Goal: Task Accomplishment & Management: Use online tool/utility

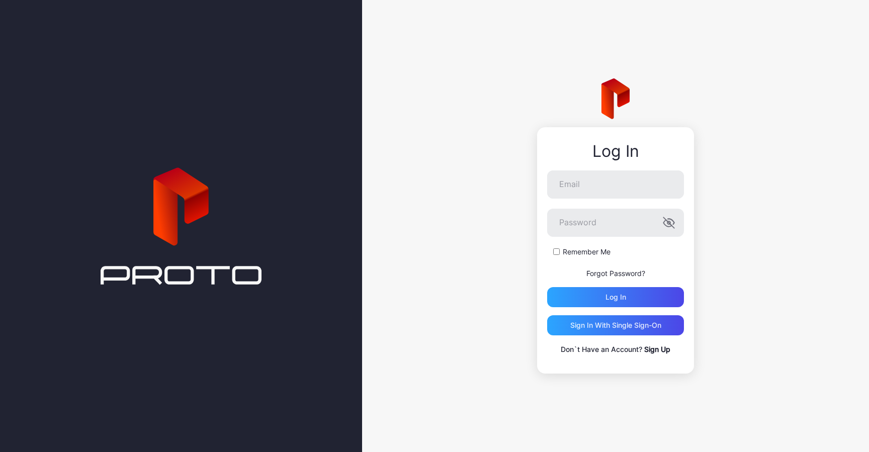
click at [611, 199] on form "Email Password Remember Me Forgot Password? Log in" at bounding box center [615, 239] width 137 height 137
click at [611, 189] on input "Email" at bounding box center [615, 185] width 137 height 28
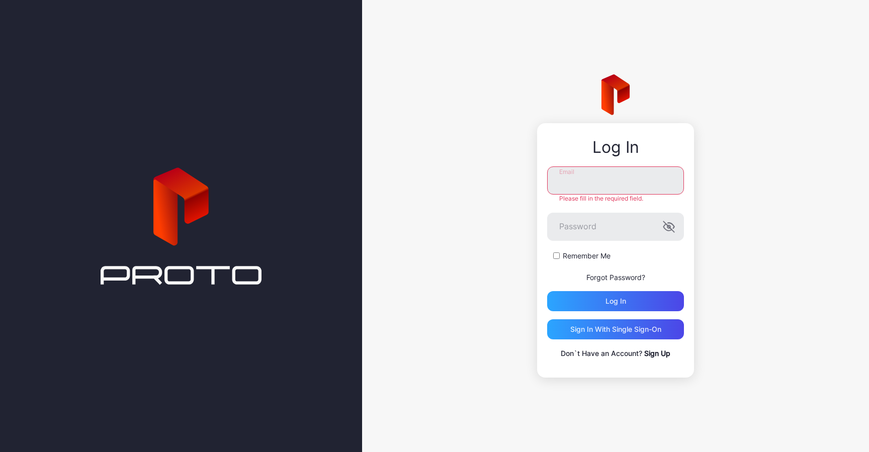
type input "**********"
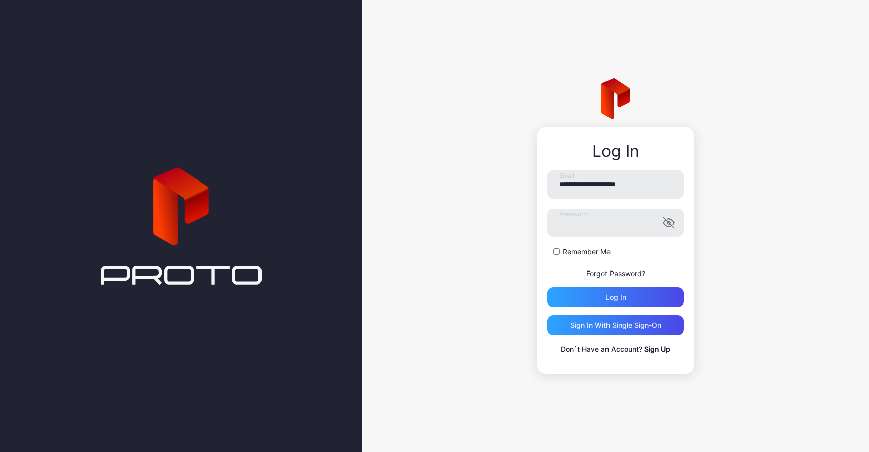
click at [552, 256] on div "Remember Me" at bounding box center [615, 252] width 137 height 10
click at [568, 298] on div "Log in" at bounding box center [615, 297] width 137 height 20
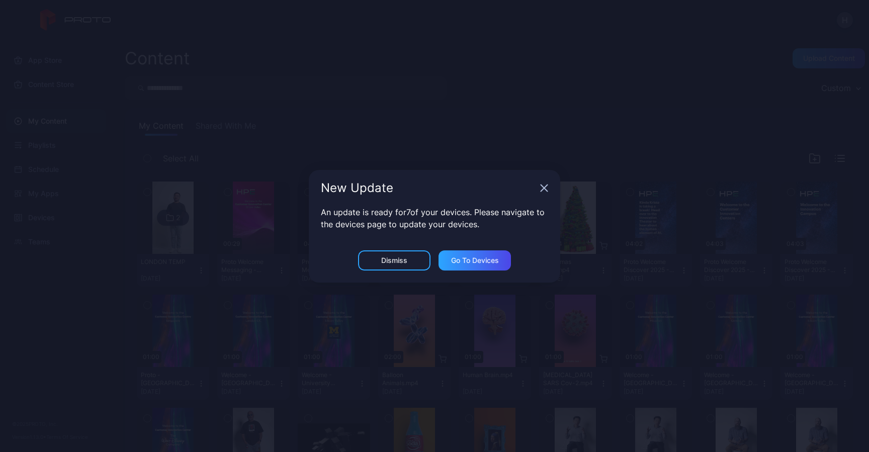
click at [542, 187] on icon "button" at bounding box center [544, 188] width 8 height 8
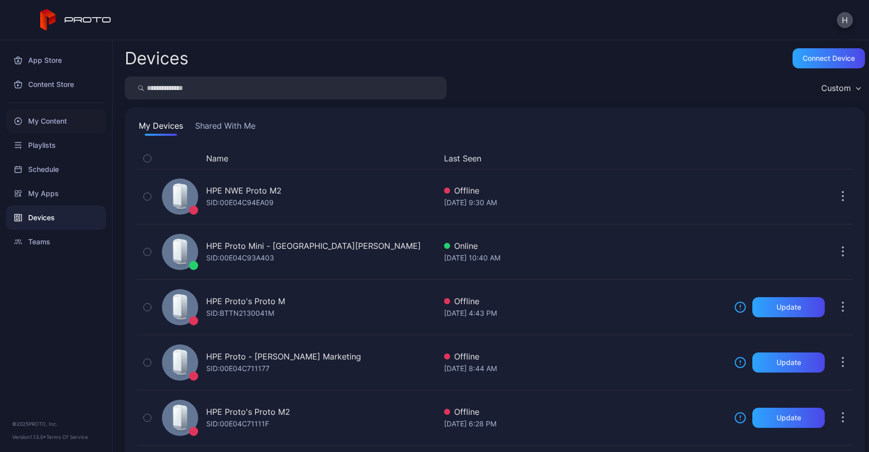
click at [42, 119] on div "My Content" at bounding box center [56, 121] width 100 height 24
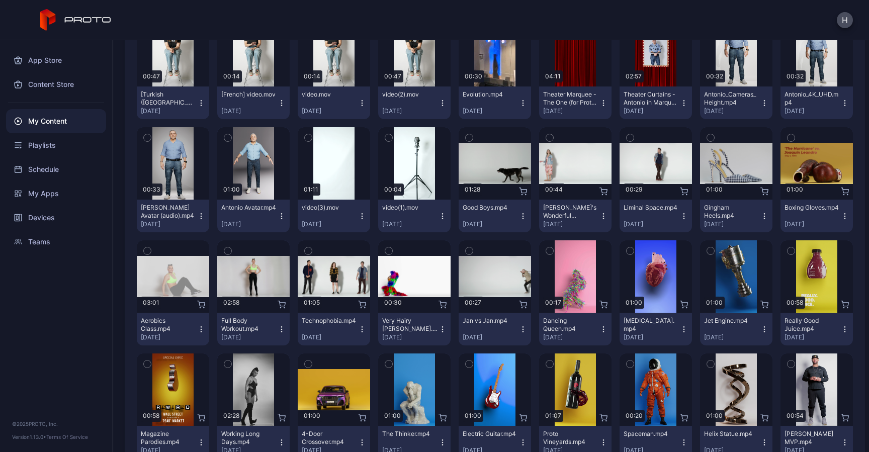
scroll to position [573, 0]
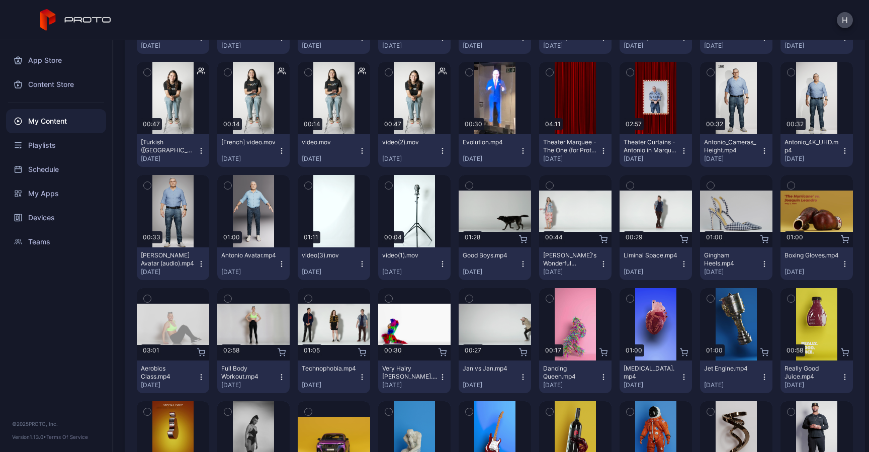
click at [312, 188] on icon "button" at bounding box center [308, 185] width 7 height 11
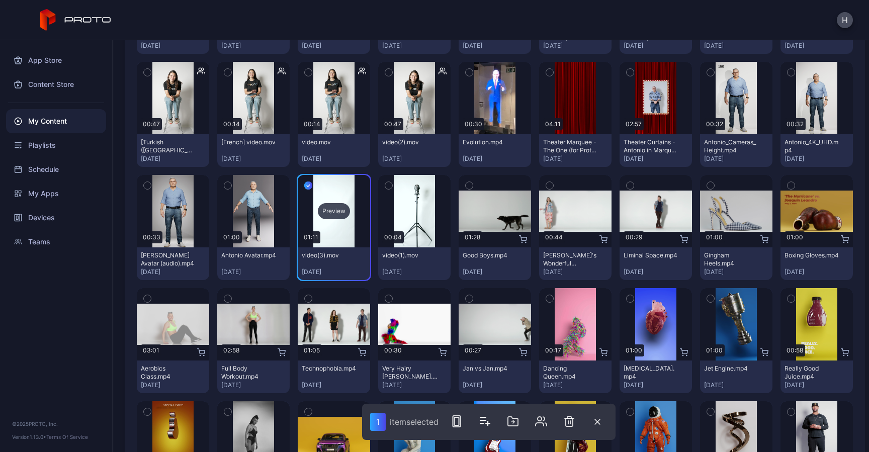
click at [350, 213] on div "Preview" at bounding box center [334, 211] width 32 height 16
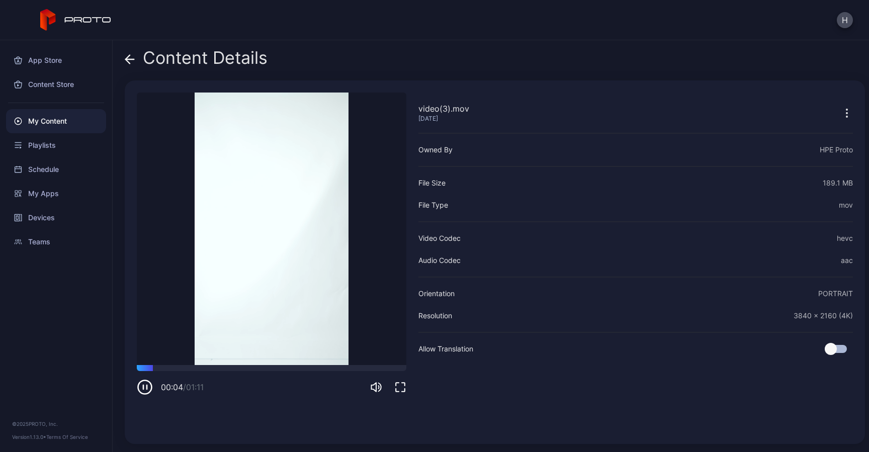
click at [145, 385] on icon "button" at bounding box center [145, 387] width 16 height 16
drag, startPoint x: 688, startPoint y: 25, endPoint x: 536, endPoint y: 25, distance: 151.5
click at [536, 25] on div "H" at bounding box center [434, 20] width 869 height 40
click at [128, 60] on icon at bounding box center [130, 59] width 10 height 10
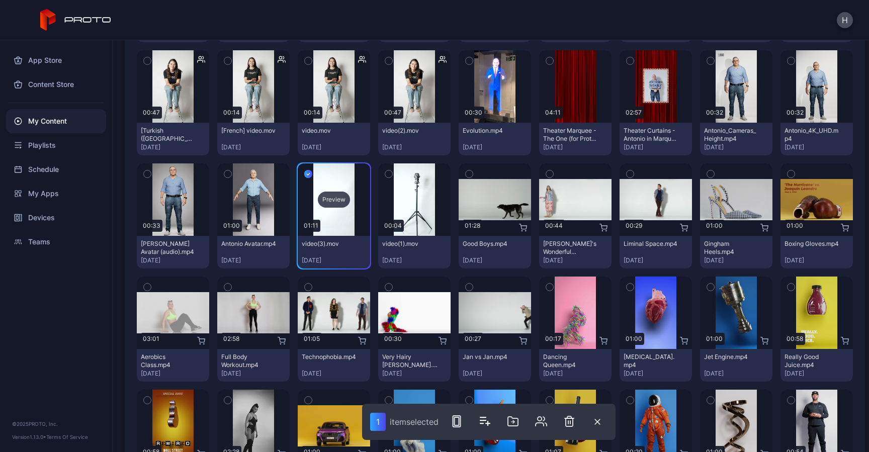
scroll to position [582, 0]
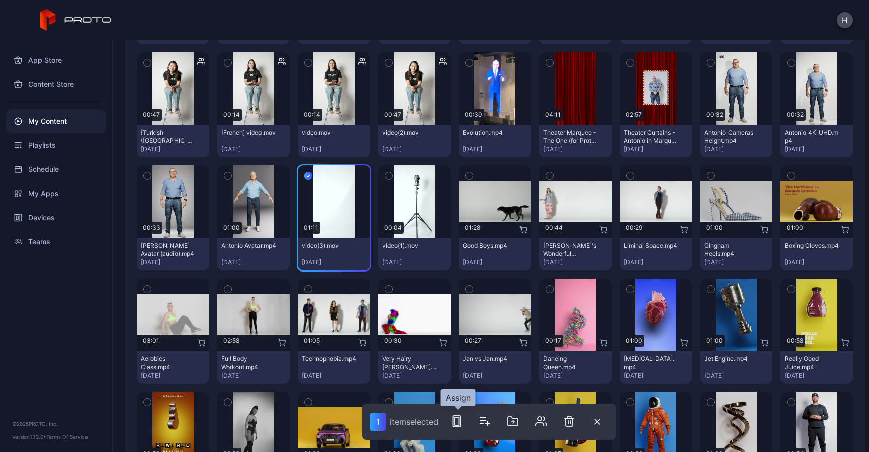
click at [461, 416] on rect "button" at bounding box center [457, 421] width 8 height 11
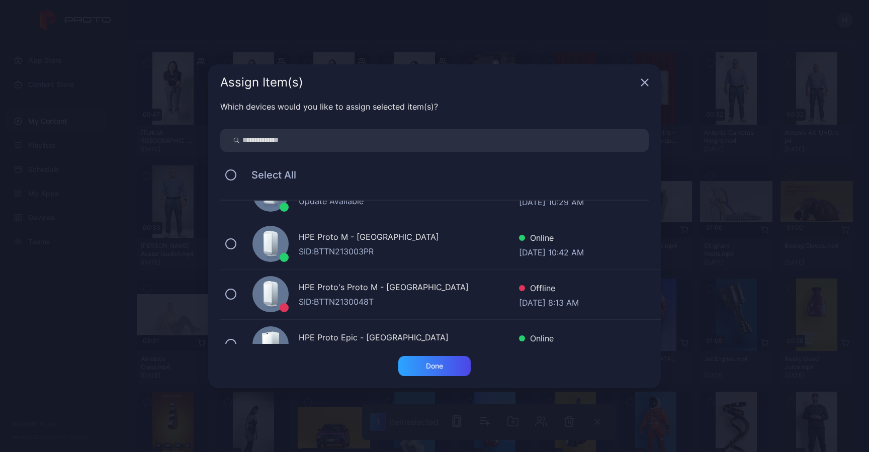
scroll to position [460, 0]
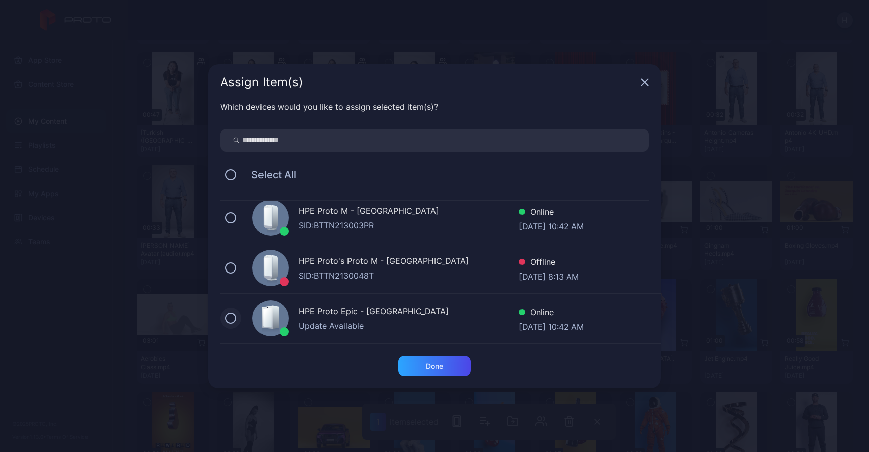
click at [234, 319] on button at bounding box center [230, 318] width 11 height 11
click at [416, 368] on div "Done" at bounding box center [435, 366] width 72 height 20
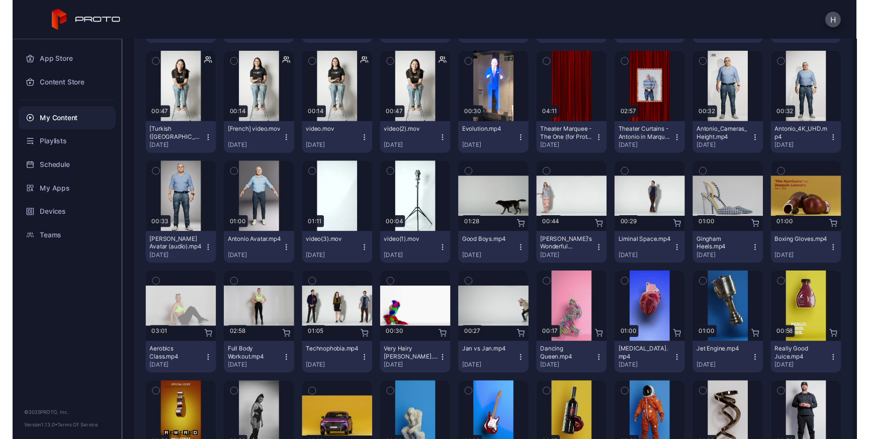
scroll to position [0, 0]
